Goal: Task Accomplishment & Management: Manage account settings

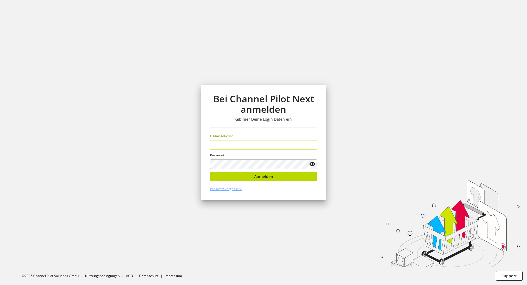
type input "**********"
click at [299, 190] on div "**********" at bounding box center [263, 142] width 125 height 115
click at [297, 173] on button "Anmelden" at bounding box center [263, 177] width 107 height 10
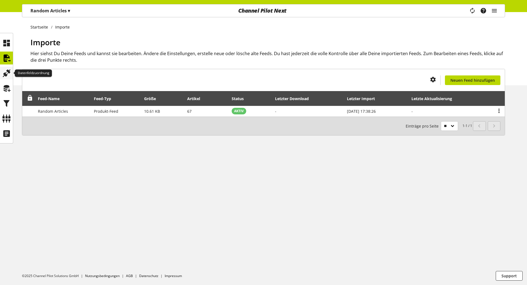
click at [9, 75] on icon at bounding box center [6, 73] width 9 height 11
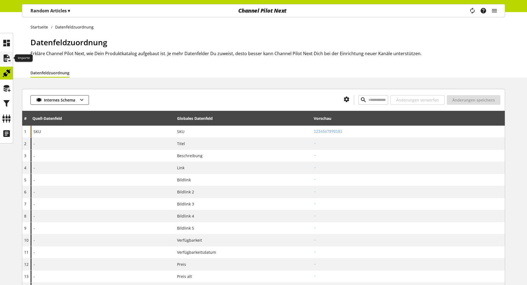
click at [7, 57] on icon at bounding box center [6, 58] width 9 height 11
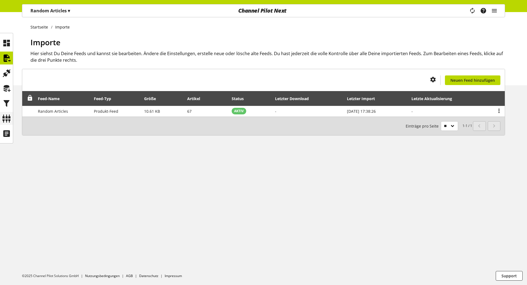
click at [5, 115] on icon at bounding box center [6, 118] width 9 height 11
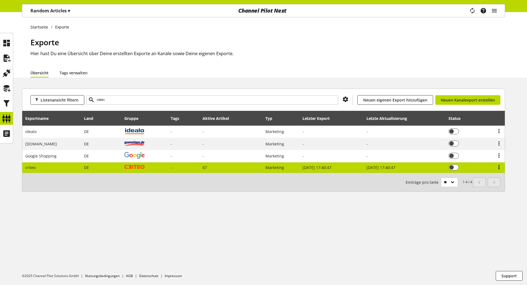
click at [498, 168] on icon at bounding box center [498, 167] width 7 height 10
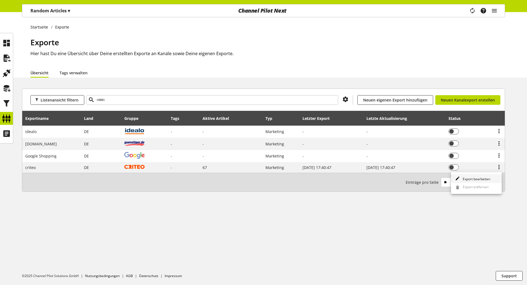
click at [488, 177] on span "Export bearbeiten" at bounding box center [475, 179] width 30 height 5
select select "********"
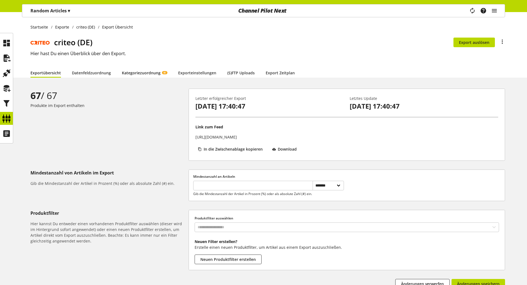
click at [137, 73] on link "Kategoriezuordnung KI" at bounding box center [144, 73] width 45 height 10
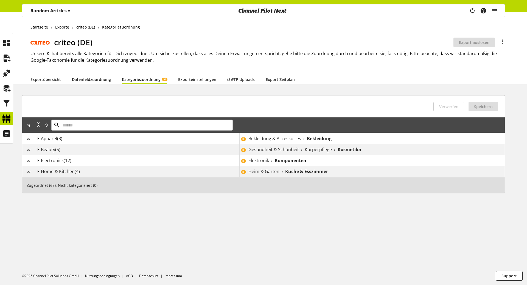
click at [82, 78] on link "Datenfeldzuordnung" at bounding box center [91, 79] width 39 height 10
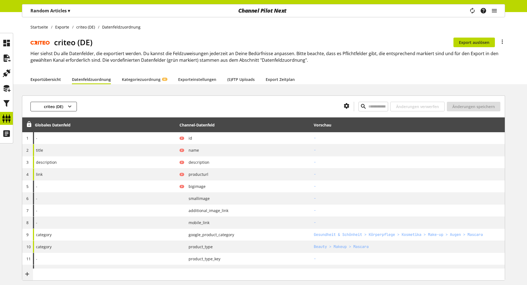
click at [44, 81] on link "Exportübersicht" at bounding box center [45, 79] width 30 height 10
select select "********"
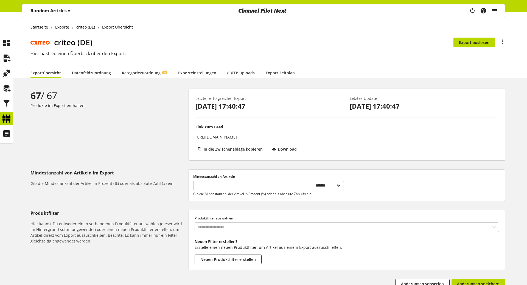
click at [492, 9] on icon "main navigation" at bounding box center [494, 11] width 7 height 10
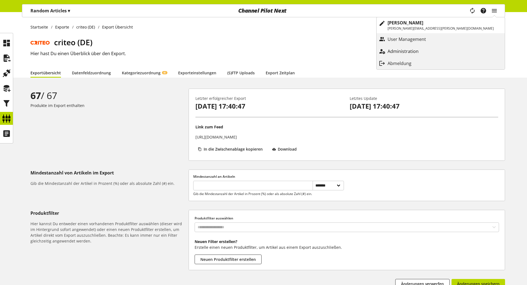
click at [429, 49] on p "Administration" at bounding box center [408, 51] width 42 height 7
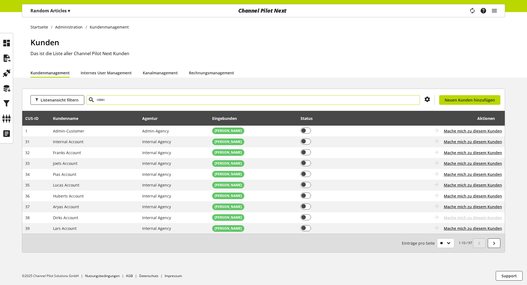
click at [126, 97] on input "text" at bounding box center [252, 100] width 333 height 10
type input "***"
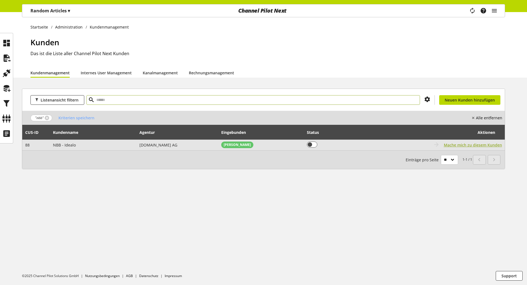
click at [484, 143] on span "Mache mich zu diesem Kunden" at bounding box center [473, 145] width 58 height 6
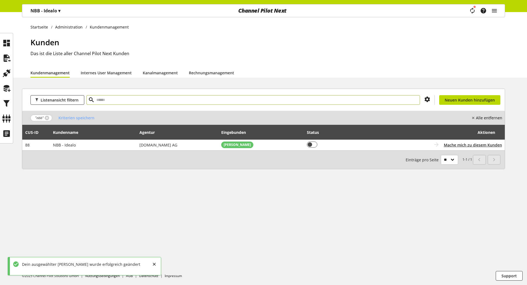
click at [114, 99] on input "text" at bounding box center [252, 100] width 333 height 10
type input "*****"
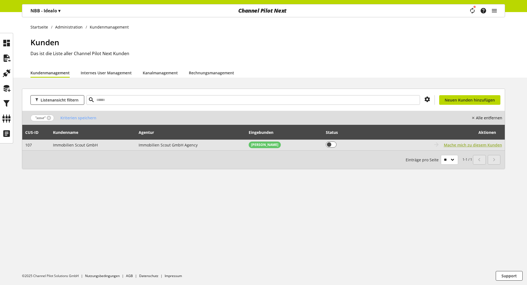
click at [470, 143] on span "Mache mich zu diesem Kunden" at bounding box center [473, 145] width 58 height 6
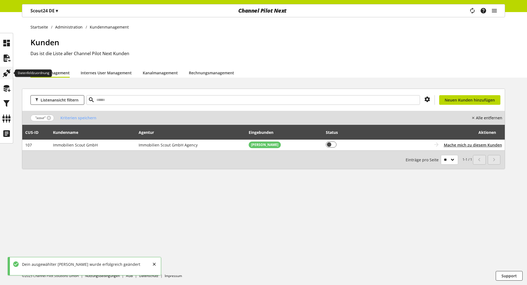
click at [10, 76] on icon at bounding box center [6, 73] width 9 height 11
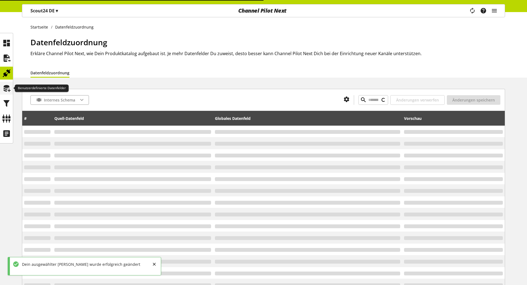
click at [6, 87] on icon at bounding box center [6, 88] width 9 height 11
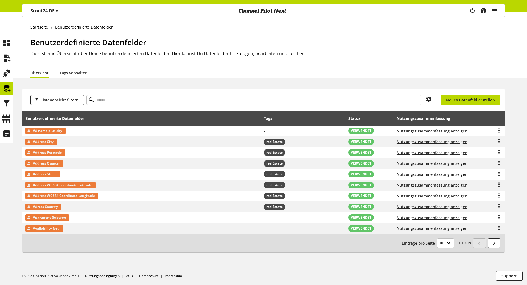
click at [236, 125] on th "Benutzerdefinierte Datenfelder" at bounding box center [141, 118] width 239 height 15
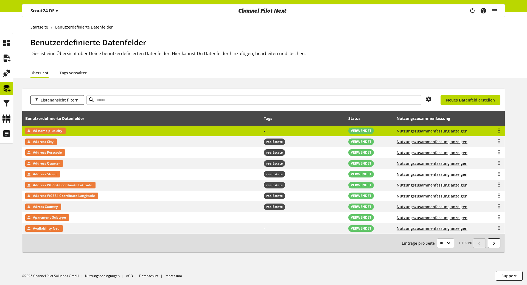
click at [237, 129] on td "Ad name plus city" at bounding box center [141, 131] width 239 height 11
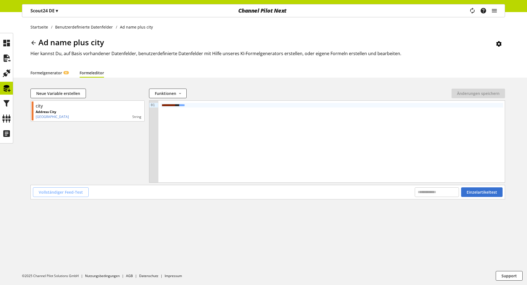
click at [73, 193] on span "Vollständiger Feed-Test" at bounding box center [61, 192] width 44 height 6
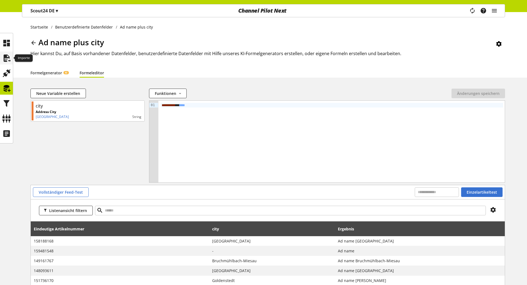
click at [7, 64] on div at bounding box center [6, 58] width 13 height 13
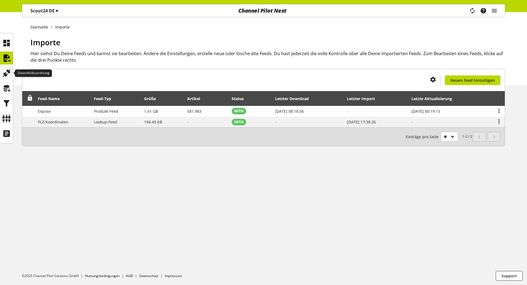
click at [9, 78] on icon at bounding box center [6, 73] width 9 height 11
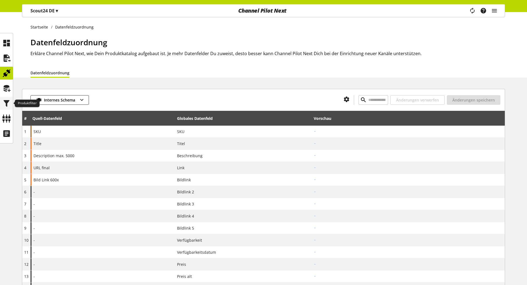
click at [9, 102] on icon at bounding box center [6, 103] width 9 height 11
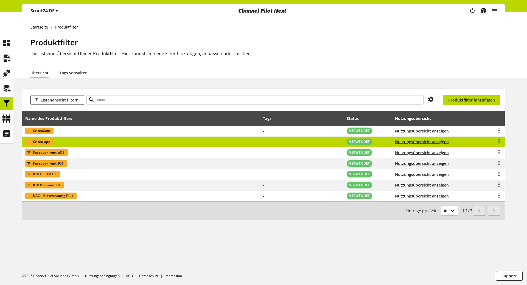
click at [62, 143] on td "Criteo_app" at bounding box center [141, 142] width 238 height 11
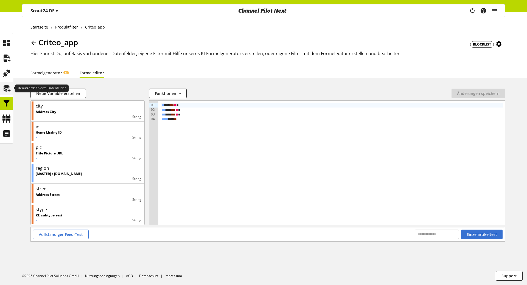
click at [8, 86] on icon at bounding box center [6, 88] width 9 height 11
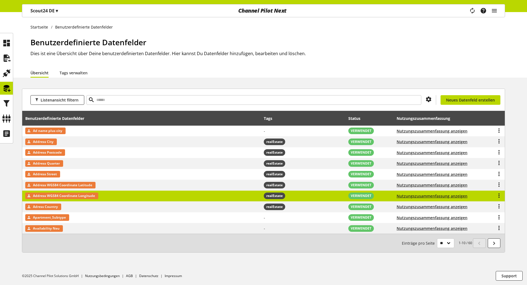
click at [113, 199] on td "Address WGS84 Coordinate Longitude" at bounding box center [141, 196] width 239 height 11
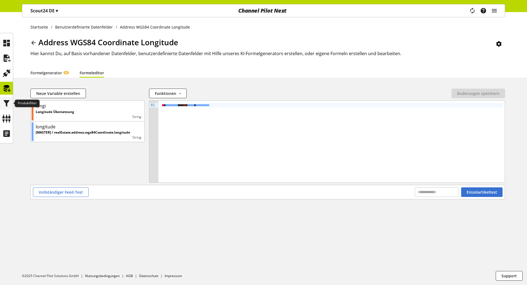
click at [2, 104] on icon at bounding box center [6, 103] width 9 height 11
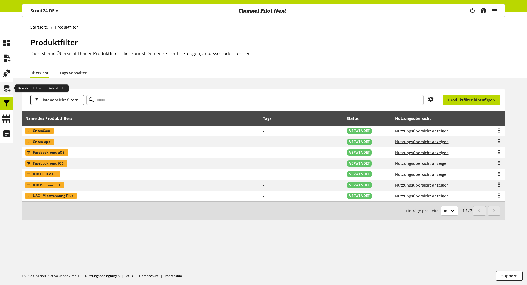
click at [7, 87] on icon at bounding box center [6, 88] width 9 height 11
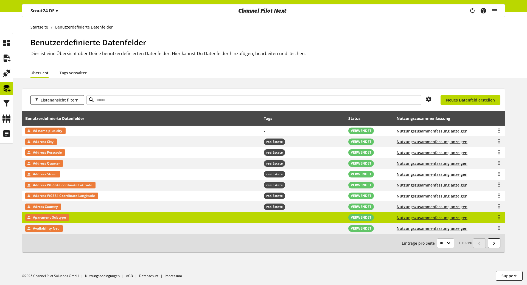
click at [112, 220] on td "Apartment_Subtype" at bounding box center [141, 217] width 239 height 11
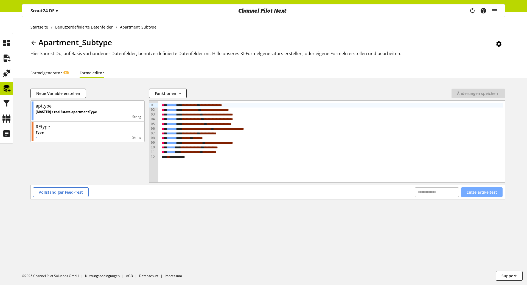
click at [495, 191] on span "Einzelartikeltest" at bounding box center [481, 192] width 30 height 6
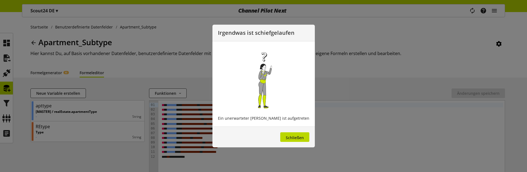
click at [513, 127] on div at bounding box center [263, 86] width 527 height 172
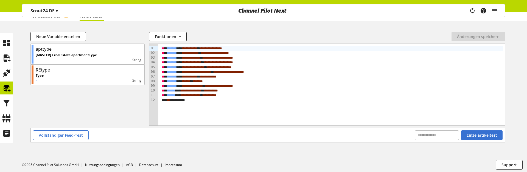
scroll to position [59, 0]
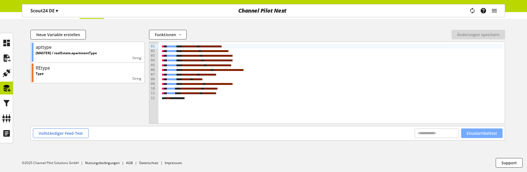
click at [487, 135] on span "Einzelartikeltest" at bounding box center [481, 134] width 30 height 6
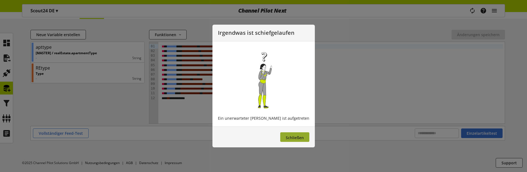
click at [295, 139] on span "Schließen" at bounding box center [295, 137] width 18 height 5
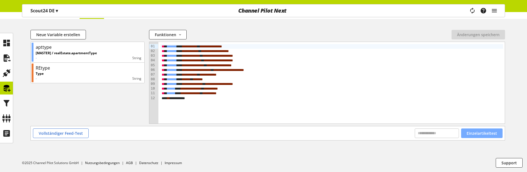
click at [481, 135] on span "Einzelartikeltest" at bounding box center [481, 134] width 30 height 6
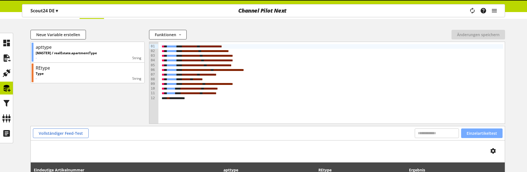
scroll to position [105, 0]
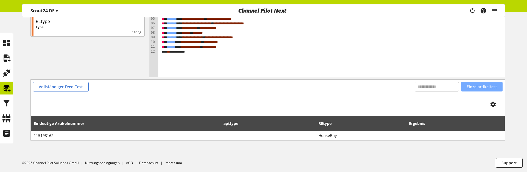
click at [479, 85] on span "Einzelartikeltest" at bounding box center [481, 87] width 30 height 6
click at [65, 87] on span "Vollständiger Feed-Test" at bounding box center [61, 87] width 44 height 6
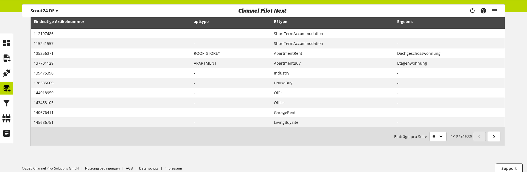
scroll to position [213, 0]
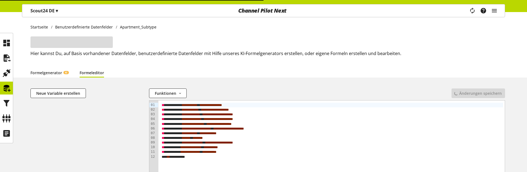
scroll to position [59, 0]
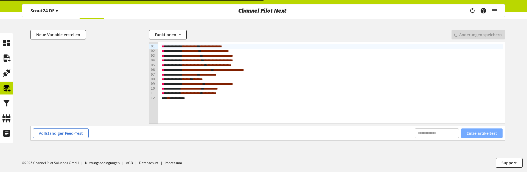
click at [476, 133] on span "Einzelartikeltest" at bounding box center [481, 134] width 30 height 6
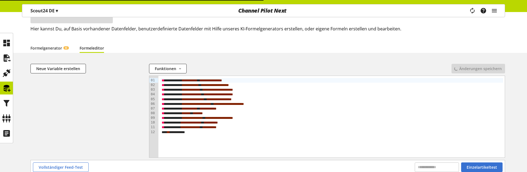
scroll to position [26, 0]
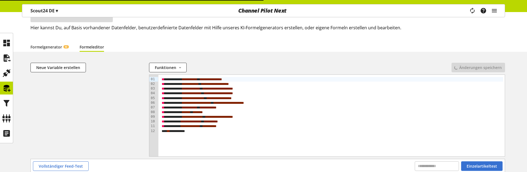
scroll to position [26, 0]
click at [8, 75] on icon at bounding box center [6, 73] width 9 height 11
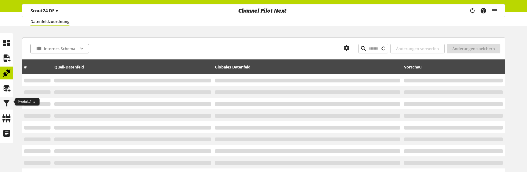
click at [7, 106] on icon at bounding box center [6, 103] width 9 height 11
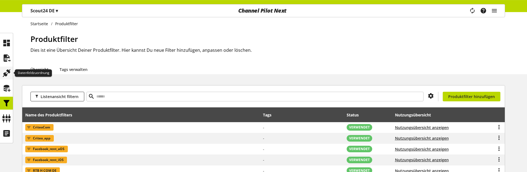
scroll to position [4, 0]
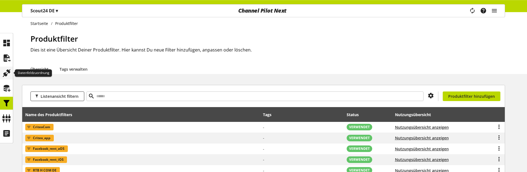
click at [4, 70] on icon at bounding box center [6, 73] width 9 height 11
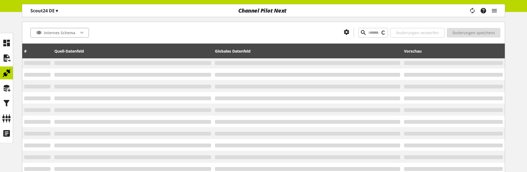
scroll to position [329, 0]
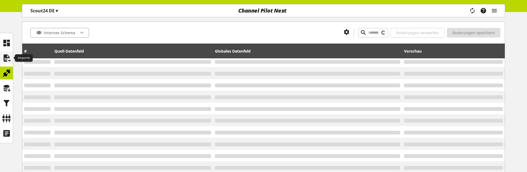
click at [11, 60] on icon at bounding box center [6, 58] width 9 height 11
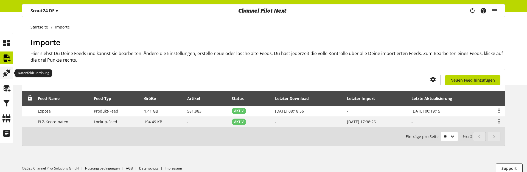
click at [5, 71] on icon at bounding box center [6, 73] width 9 height 11
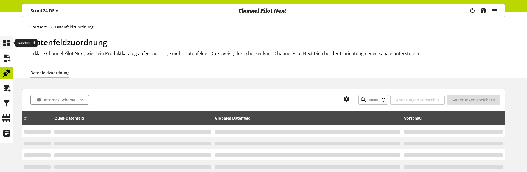
click at [10, 48] on icon at bounding box center [6, 43] width 9 height 11
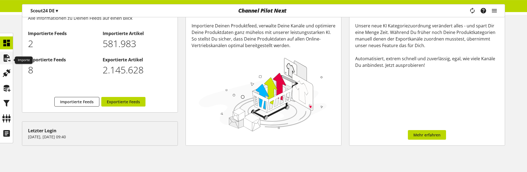
scroll to position [60, 0]
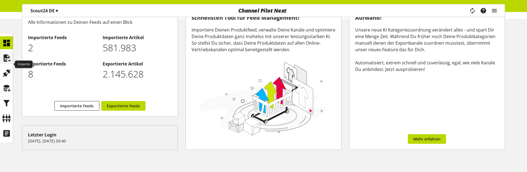
click at [6, 62] on icon at bounding box center [6, 58] width 9 height 11
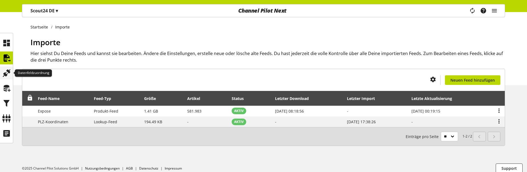
click at [11, 70] on div at bounding box center [6, 73] width 13 height 13
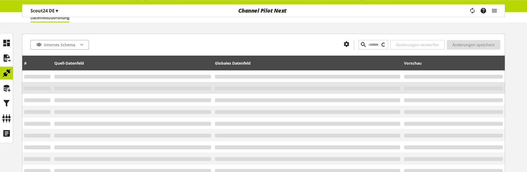
scroll to position [56, 0]
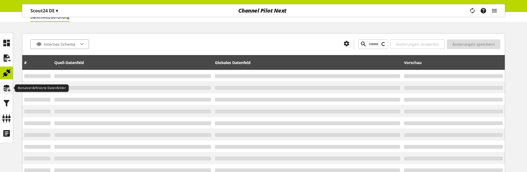
click at [4, 88] on icon at bounding box center [6, 88] width 9 height 11
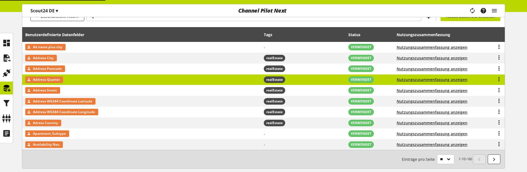
scroll to position [84, 0]
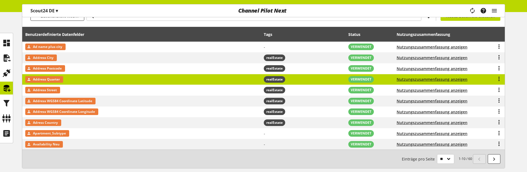
click at [128, 83] on td "Address Quarter" at bounding box center [141, 79] width 239 height 11
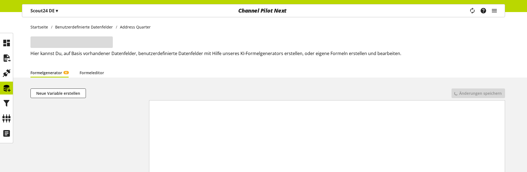
scroll to position [59, 0]
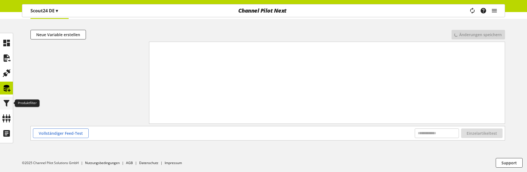
click at [7, 104] on icon at bounding box center [6, 103] width 9 height 11
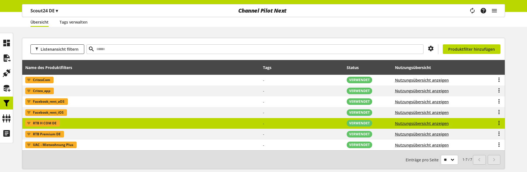
scroll to position [80, 0]
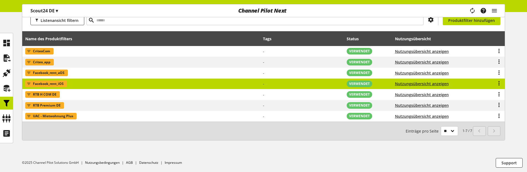
click at [117, 80] on td "Facebook_rent_iOS" at bounding box center [141, 84] width 238 height 11
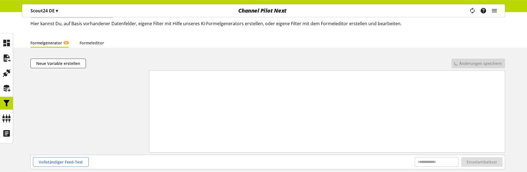
scroll to position [59, 0]
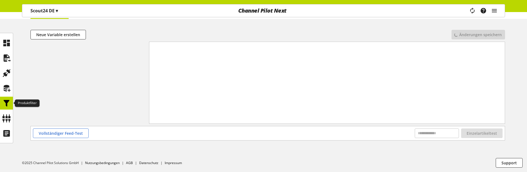
click at [6, 103] on icon at bounding box center [6, 103] width 9 height 11
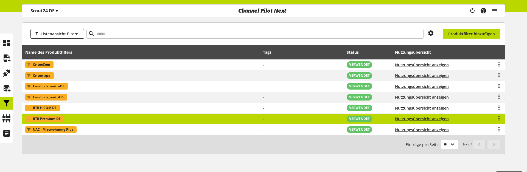
scroll to position [80, 0]
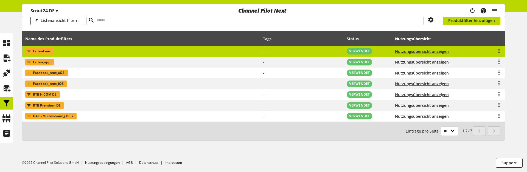
click at [279, 50] on td "-" at bounding box center [302, 51] width 84 height 11
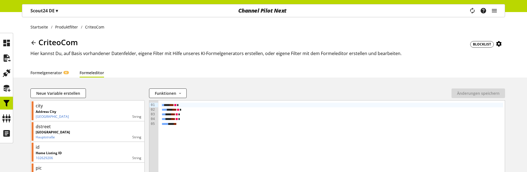
scroll to position [101, 0]
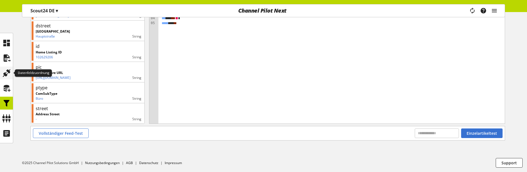
click at [13, 71] on div at bounding box center [6, 73] width 13 height 13
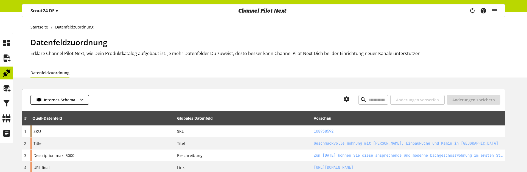
click at [7, 87] on icon at bounding box center [6, 88] width 9 height 11
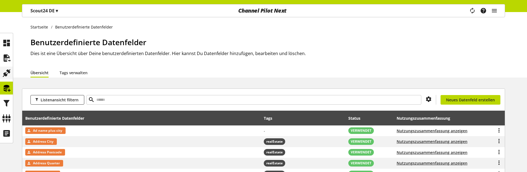
click at [2, 77] on icon at bounding box center [6, 73] width 9 height 11
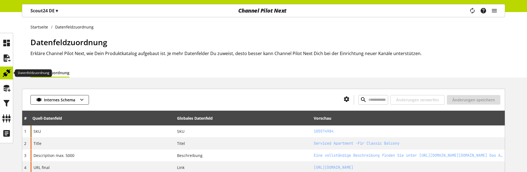
click at [9, 73] on icon at bounding box center [6, 73] width 9 height 11
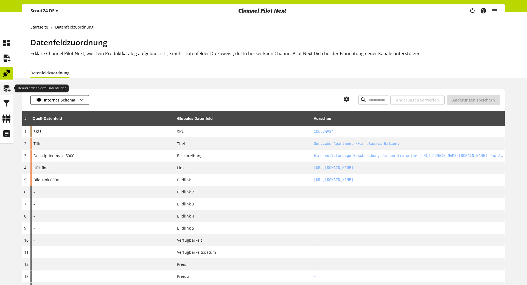
click at [7, 85] on icon at bounding box center [6, 88] width 9 height 11
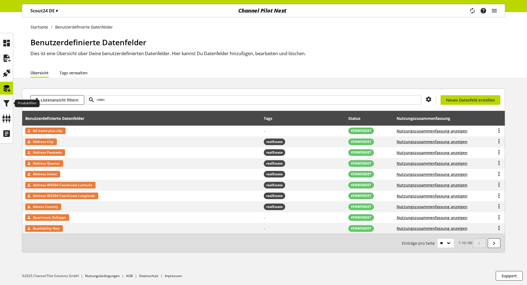
click at [6, 101] on icon at bounding box center [6, 103] width 9 height 11
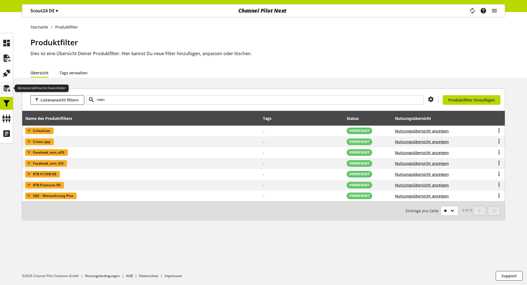
click at [9, 85] on icon at bounding box center [6, 88] width 9 height 11
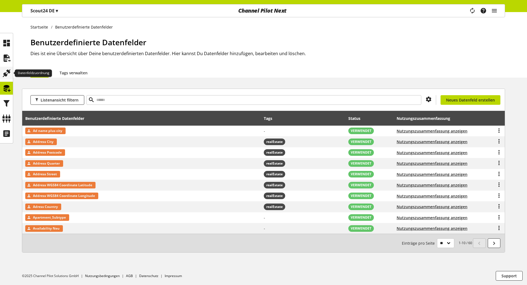
click at [6, 71] on icon at bounding box center [6, 73] width 9 height 11
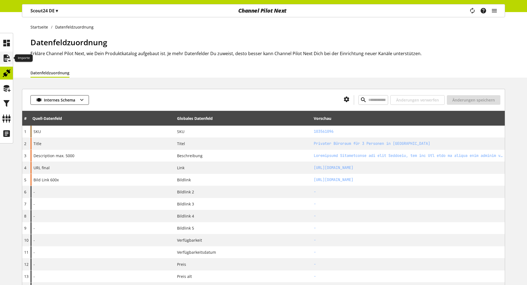
click at [9, 55] on icon at bounding box center [6, 58] width 9 height 11
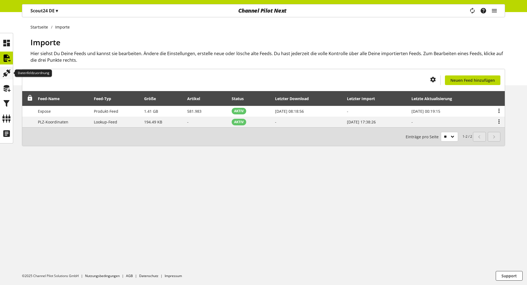
click at [8, 72] on icon at bounding box center [6, 73] width 9 height 11
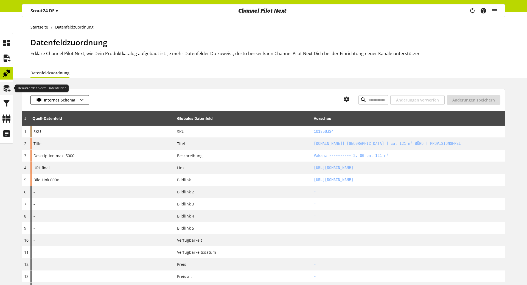
click at [7, 94] on div at bounding box center [6, 88] width 13 height 13
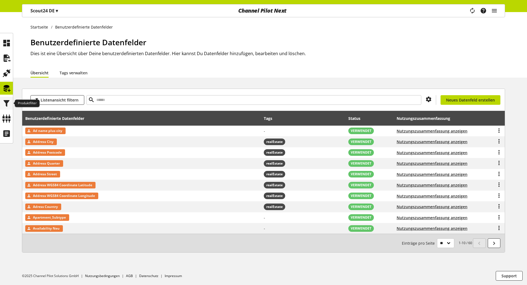
click at [6, 103] on icon at bounding box center [6, 103] width 9 height 11
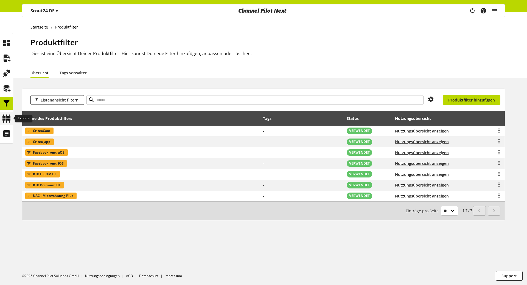
click at [3, 115] on icon at bounding box center [6, 118] width 9 height 11
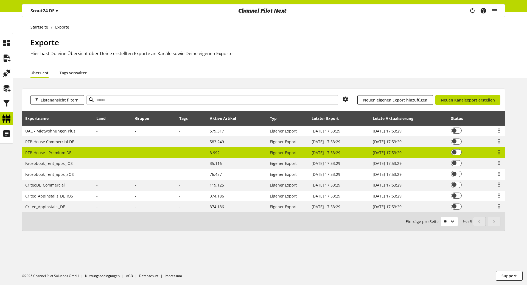
click at [83, 148] on td "RTB House - Premium DE" at bounding box center [57, 152] width 71 height 11
select select "********"
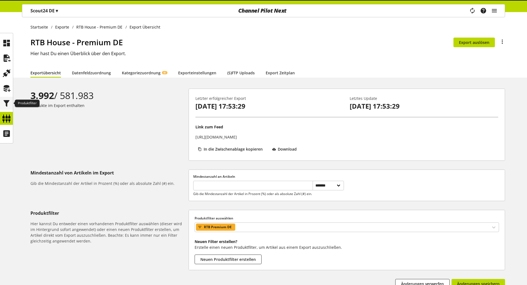
click at [8, 104] on icon at bounding box center [6, 103] width 9 height 11
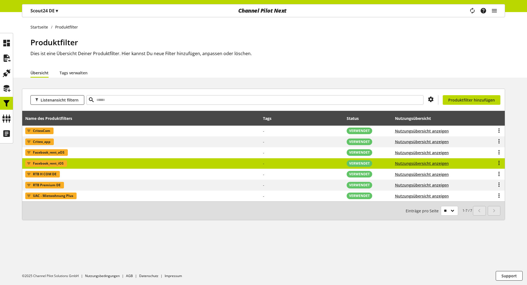
click at [169, 164] on td "Facebook_rent_iOS" at bounding box center [141, 163] width 238 height 11
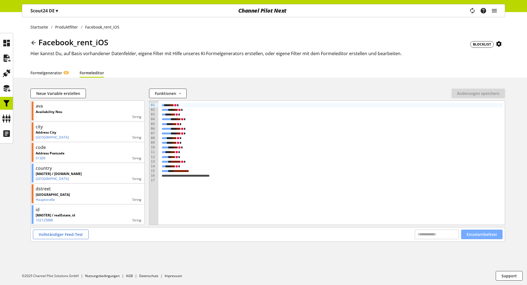
click at [480, 172] on button "Einzelartikeltest" at bounding box center [481, 235] width 41 height 10
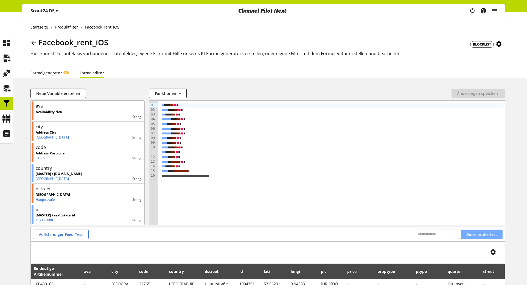
click at [482, 172] on span "Einzelartikeltest" at bounding box center [481, 235] width 30 height 6
click at [479, 172] on button "Einzelartikeltest" at bounding box center [481, 235] width 41 height 10
click at [5, 58] on icon at bounding box center [6, 58] width 9 height 11
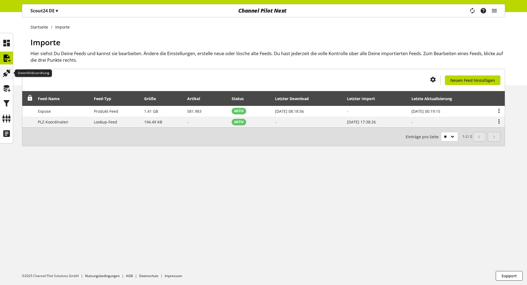
click at [5, 71] on icon at bounding box center [6, 73] width 9 height 11
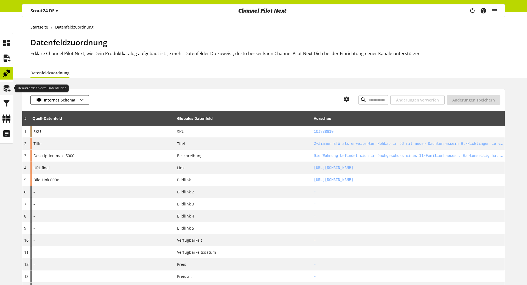
click at [7, 88] on icon at bounding box center [6, 88] width 9 height 11
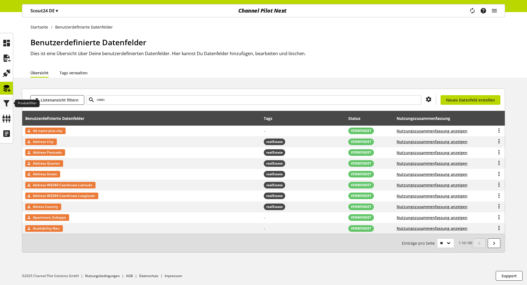
click at [1, 101] on div at bounding box center [6, 103] width 13 height 13
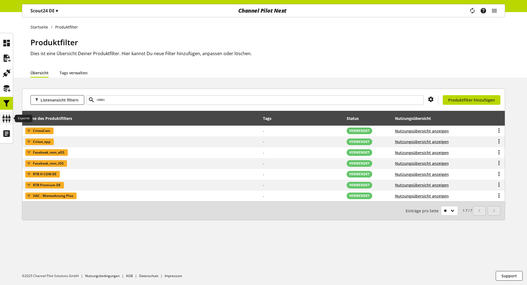
click at [5, 112] on div at bounding box center [6, 118] width 13 height 13
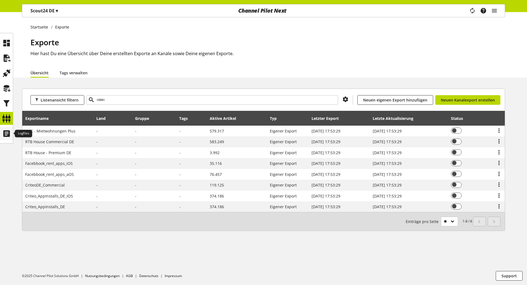
click at [4, 128] on div at bounding box center [6, 133] width 13 height 13
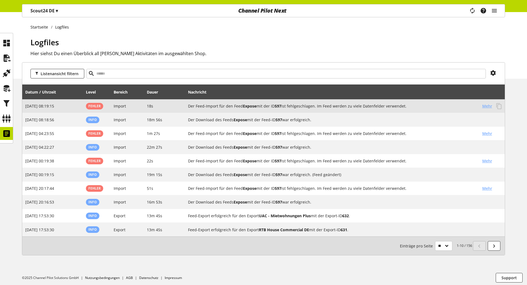
click at [486, 105] on span "Mehr" at bounding box center [487, 106] width 10 height 6
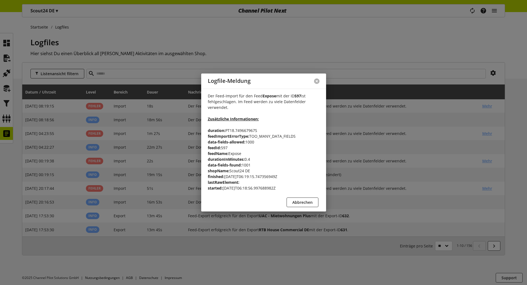
click at [319, 81] on button at bounding box center [316, 80] width 5 height 5
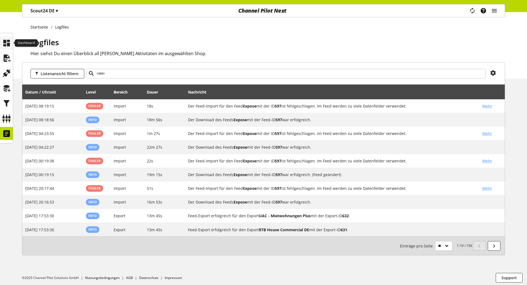
click at [4, 41] on icon at bounding box center [6, 43] width 9 height 11
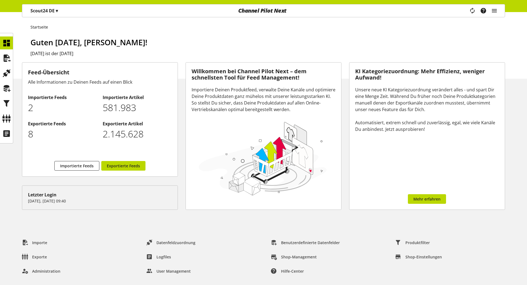
click at [180, 89] on div "Feed-Übersicht Alle Informationen zu Deinen Feeds auf einen Blick Importierte F…" at bounding box center [100, 136] width 164 height 153
click at [4, 132] on icon at bounding box center [6, 133] width 9 height 11
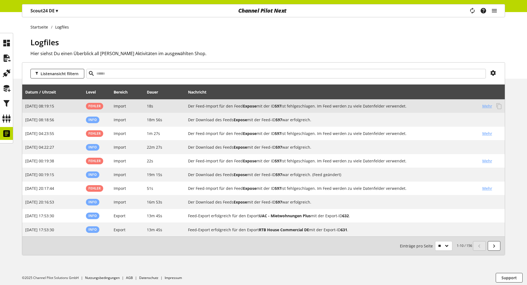
click at [483, 107] on span "Mehr" at bounding box center [487, 106] width 10 height 6
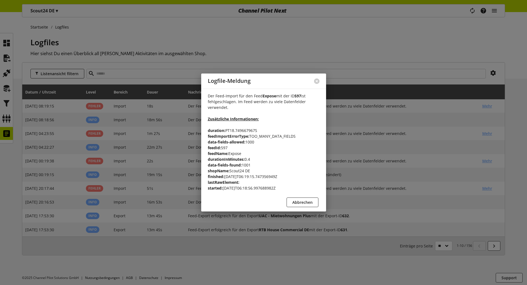
drag, startPoint x: 221, startPoint y: 96, endPoint x: 305, endPoint y: 106, distance: 84.6
click at [305, 106] on p "Der Feed-Import für den Feed Expose mit der ID 597 ist fehlgeschlagen. Im Feed …" at bounding box center [264, 142] width 112 height 98
drag, startPoint x: 243, startPoint y: 165, endPoint x: 257, endPoint y: 164, distance: 14.1
click at [257, 164] on p "Der Feed-Import für den Feed Expose mit der ID 597 ist fehlgeschlagen. Im Feed …" at bounding box center [264, 142] width 112 height 98
click at [277, 146] on p "Der Feed-Import für den Feed Expose mit der ID 597 ist fehlgeschlagen. Im Feed …" at bounding box center [264, 142] width 112 height 98
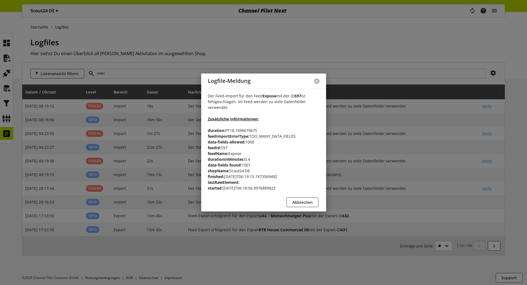
click at [318, 83] on button at bounding box center [316, 80] width 5 height 5
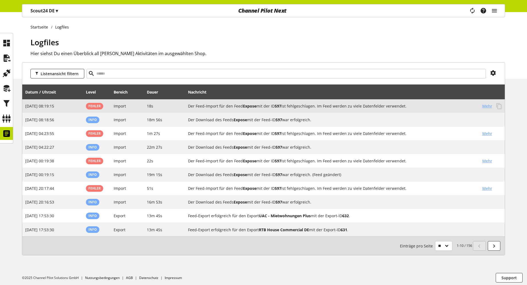
click at [346, 107] on h2 "Der Feed-Import für den Feed Expose mit der ID 597 ist fehlgeschlagen. Im Feed …" at bounding box center [333, 106] width 290 height 6
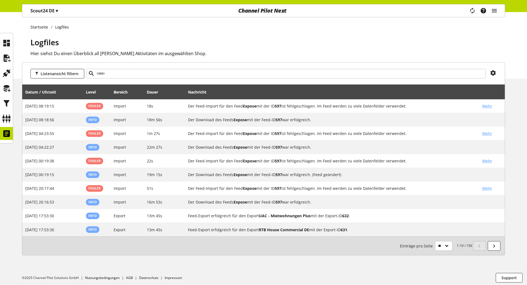
click at [430, 172] on span "Einträge pro Seite" at bounding box center [417, 246] width 35 height 6
click at [435, 172] on select "** ** ** ***" at bounding box center [443, 246] width 17 height 10
select select "**"
click option "**" at bounding box center [0, 0] width 0 height 0
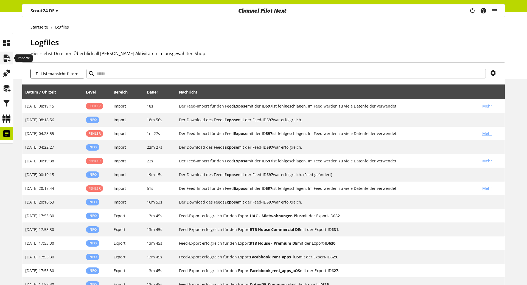
click at [11, 57] on icon at bounding box center [6, 58] width 9 height 11
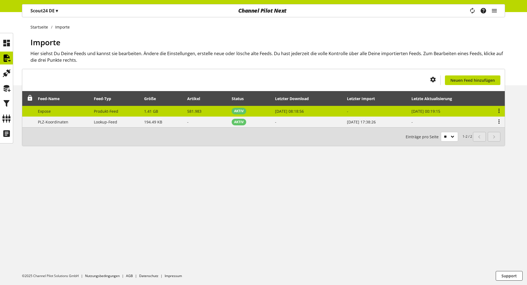
click at [350, 112] on td "-" at bounding box center [376, 111] width 64 height 11
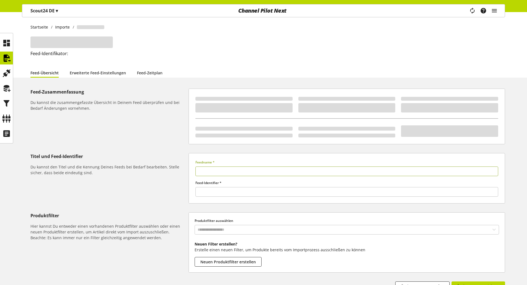
type input "******"
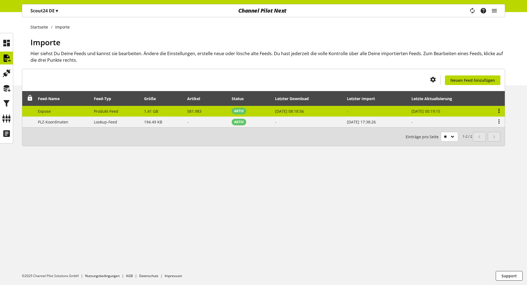
click at [497, 110] on icon at bounding box center [498, 111] width 7 height 10
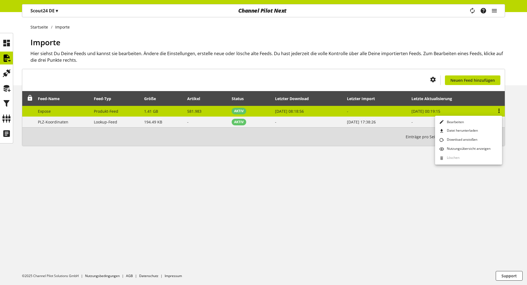
click at [497, 110] on icon at bounding box center [498, 111] width 7 height 10
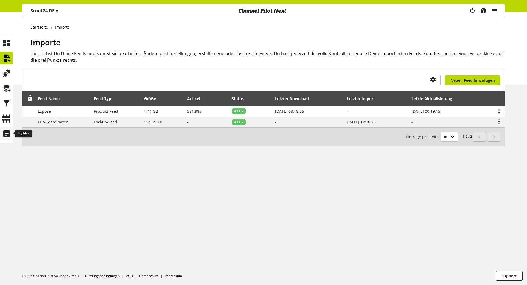
click at [12, 129] on div at bounding box center [6, 133] width 13 height 13
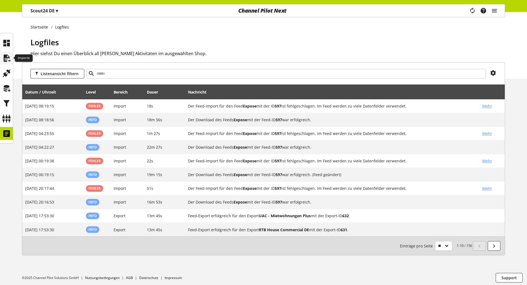
click at [9, 57] on icon at bounding box center [6, 58] width 9 height 11
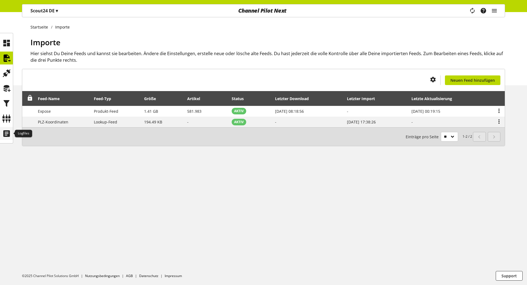
click at [7, 133] on icon at bounding box center [6, 133] width 9 height 11
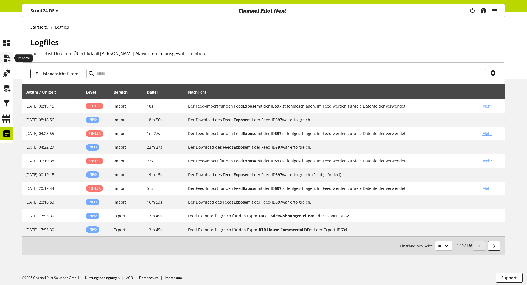
click at [8, 57] on icon at bounding box center [6, 58] width 9 height 11
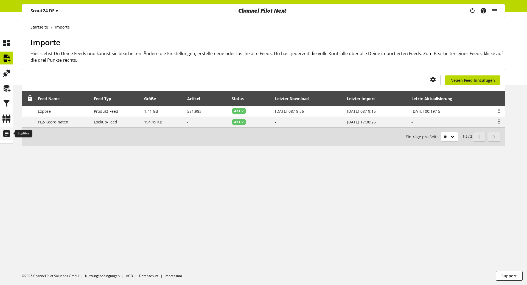
click at [6, 133] on icon at bounding box center [6, 133] width 9 height 11
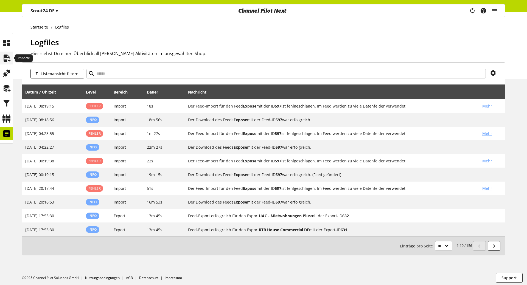
click at [7, 60] on icon at bounding box center [6, 58] width 9 height 11
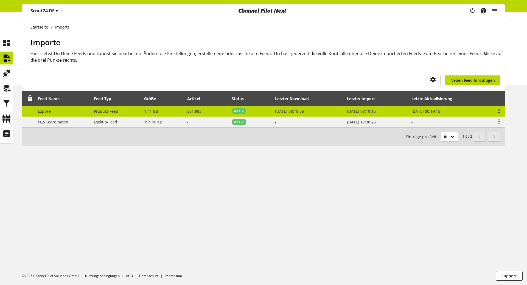
click at [498, 109] on icon at bounding box center [498, 111] width 7 height 10
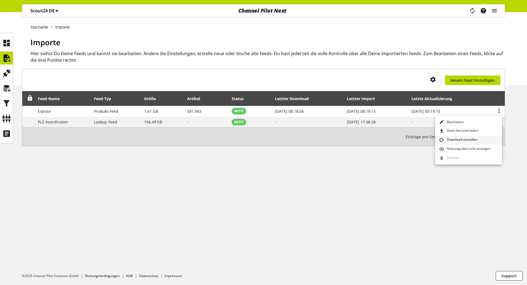
click at [481, 138] on link "Download anstoßen" at bounding box center [468, 140] width 67 height 9
click at [318, 172] on div "Startseite Importe Importe Hier siehst Du Deine Feeds und kannst sie bearbeiten…" at bounding box center [263, 148] width 527 height 273
click at [475, 10] on icon "main navigation" at bounding box center [472, 11] width 7 height 10
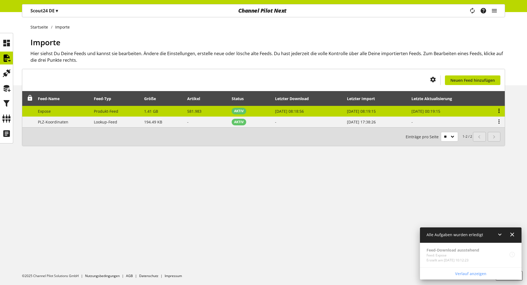
click at [499, 110] on icon at bounding box center [498, 111] width 7 height 10
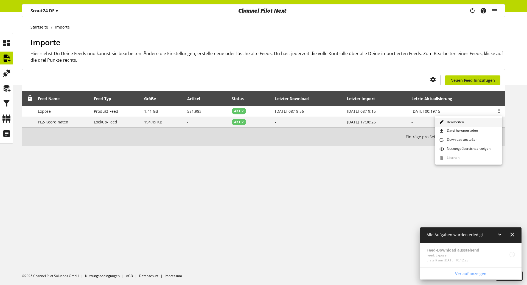
click at [460, 125] on span "Bearbeiten" at bounding box center [453, 122] width 19 height 5
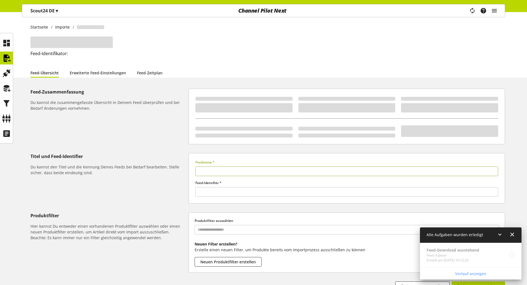
type input "******"
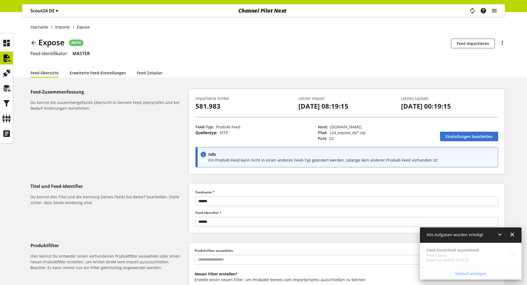
click at [116, 72] on link "Erweiterte Feed-Einstellungen" at bounding box center [98, 73] width 56 height 10
select select "********"
select select "**********"
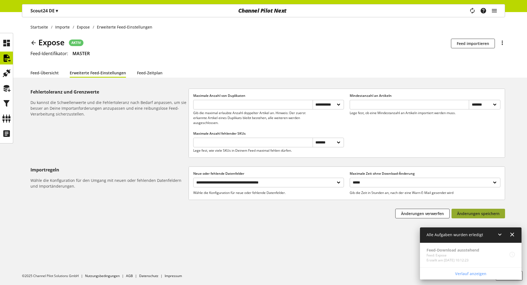
click at [489, 172] on span "Änderungen speichern" at bounding box center [478, 214] width 43 height 6
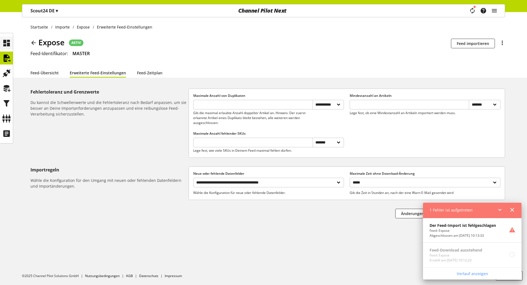
click at [10, 41] on icon at bounding box center [6, 43] width 9 height 11
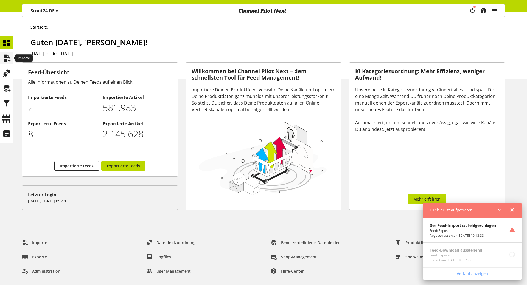
click at [10, 58] on icon at bounding box center [6, 58] width 9 height 11
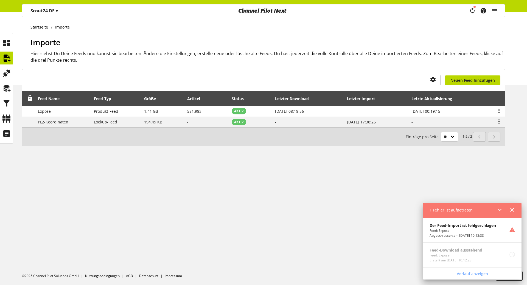
click at [304, 172] on div "Startseite Importe Importe Hier siehst Du Deine Feeds und kannst sie bearbeiten…" at bounding box center [263, 148] width 527 height 273
click at [141, 172] on div "Startseite Importe Importe Hier siehst Du Deine Feeds und kannst sie bearbeiten…" at bounding box center [263, 148] width 527 height 273
click at [12, 137] on div at bounding box center [6, 133] width 13 height 13
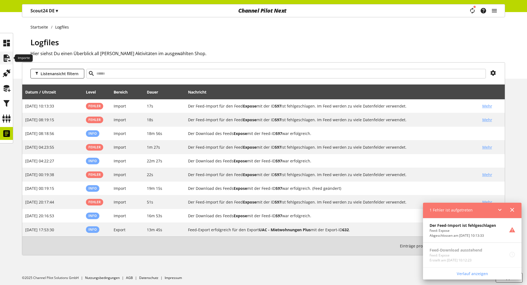
click at [7, 57] on icon at bounding box center [6, 58] width 9 height 11
